Goal: Communication & Community: Answer question/provide support

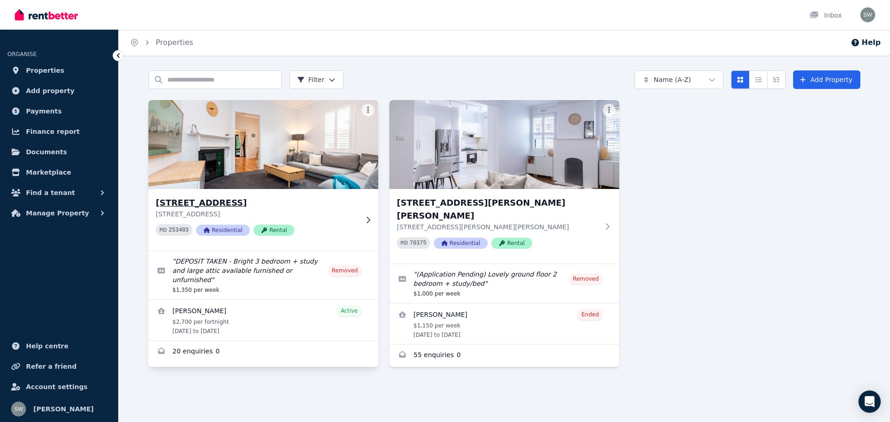
click at [233, 167] on img at bounding box center [264, 145] width 242 height 94
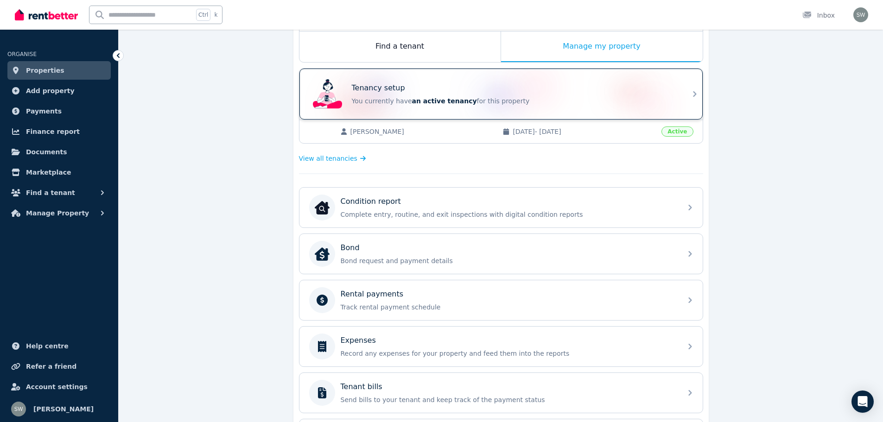
scroll to position [138, 0]
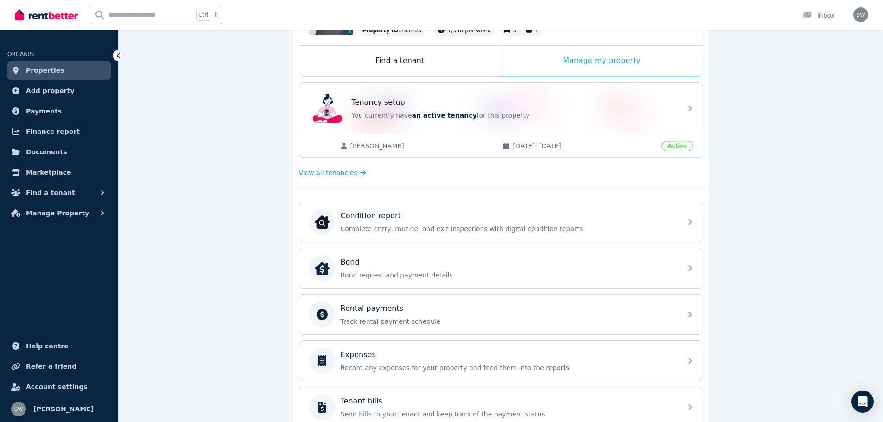
click at [385, 146] on span "[PERSON_NAME]" at bounding box center [421, 145] width 143 height 9
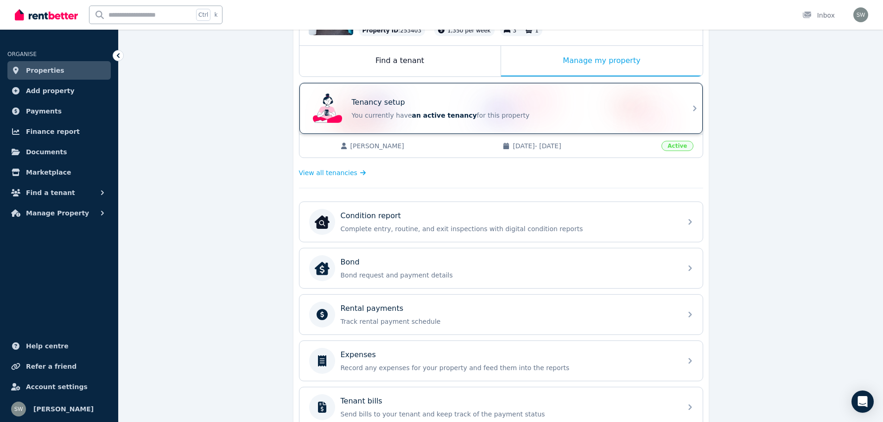
click at [675, 114] on p "You currently have an active tenancy for this property" at bounding box center [514, 115] width 324 height 9
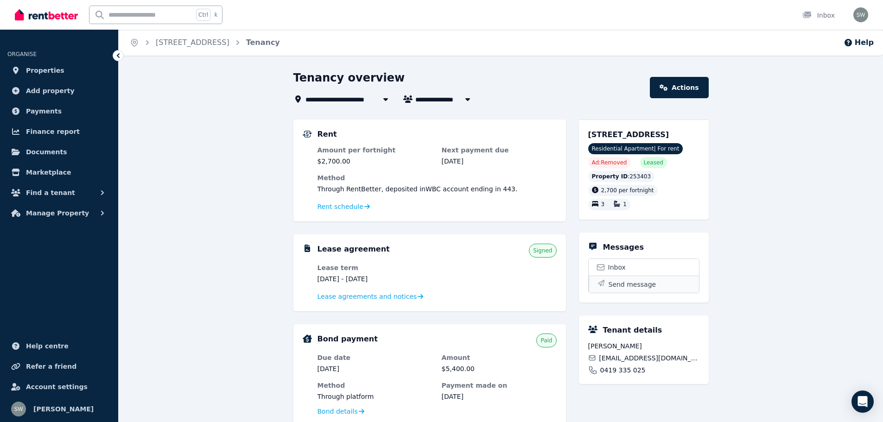
click at [629, 282] on span "Send message" at bounding box center [633, 284] width 48 height 9
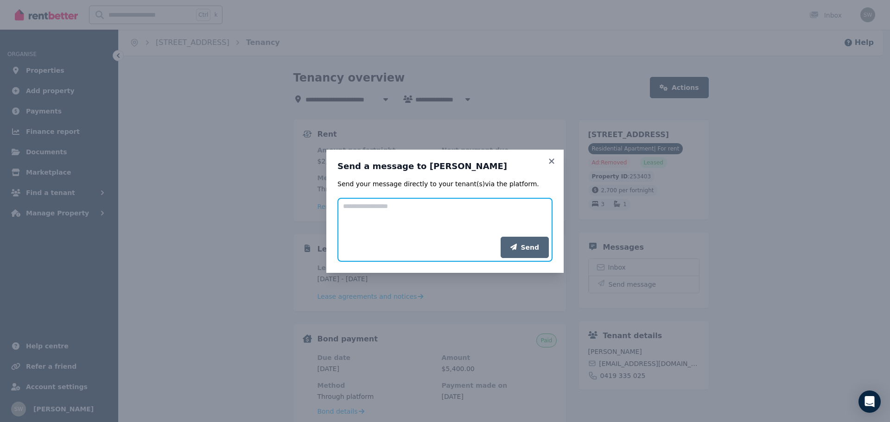
click at [444, 208] on textarea "Add your message" at bounding box center [444, 217] width 215 height 39
click at [557, 160] on div "Send a message to [PERSON_NAME] Send your message directly to your tenant(s) vi…" at bounding box center [444, 211] width 237 height 123
click at [553, 160] on icon at bounding box center [551, 161] width 5 height 5
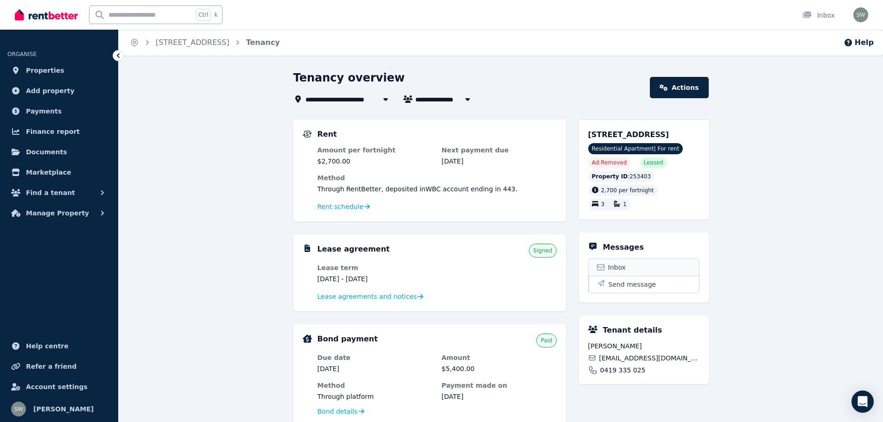
click at [620, 263] on span "Inbox" at bounding box center [617, 267] width 18 height 9
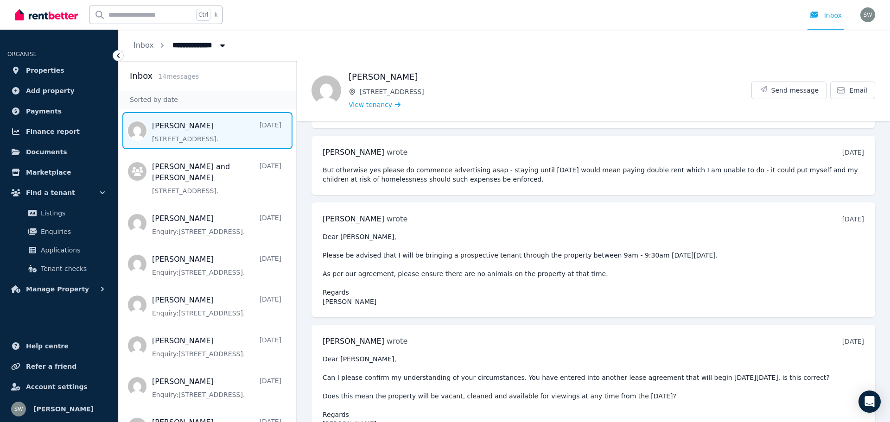
scroll to position [3940, 0]
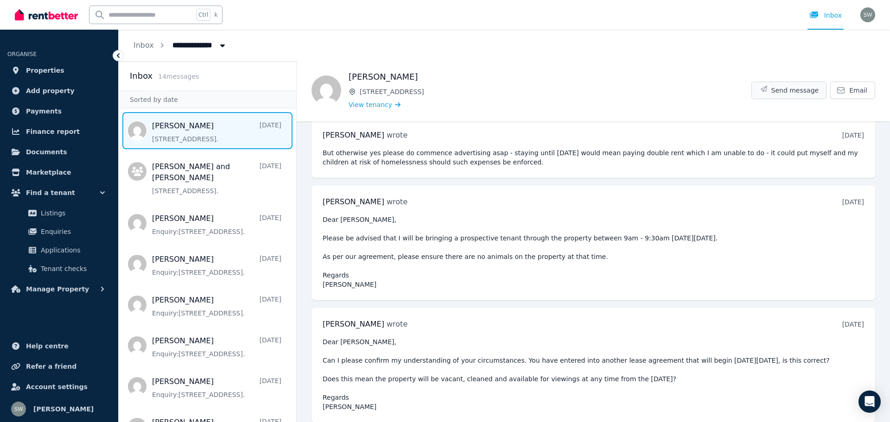
click at [787, 91] on span "Send message" at bounding box center [795, 90] width 48 height 9
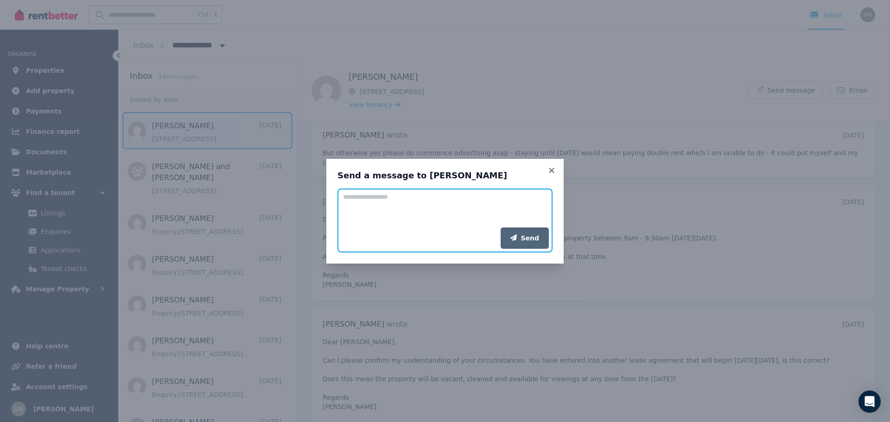
click at [384, 201] on textarea "Add your message" at bounding box center [444, 208] width 215 height 39
type textarea "**********"
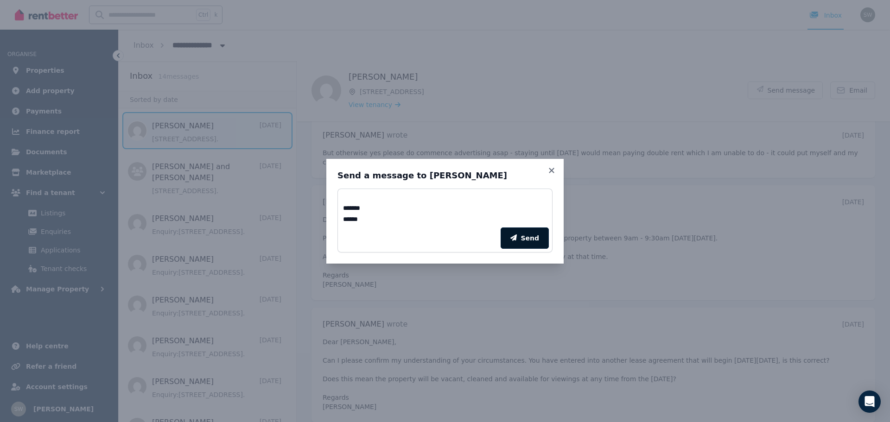
click at [530, 240] on button "Send" at bounding box center [525, 238] width 48 height 21
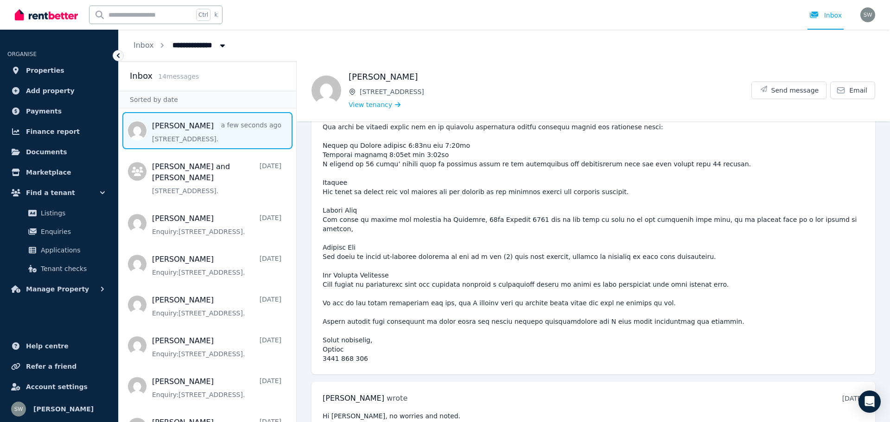
scroll to position [3654, 0]
